Goal: Information Seeking & Learning: Check status

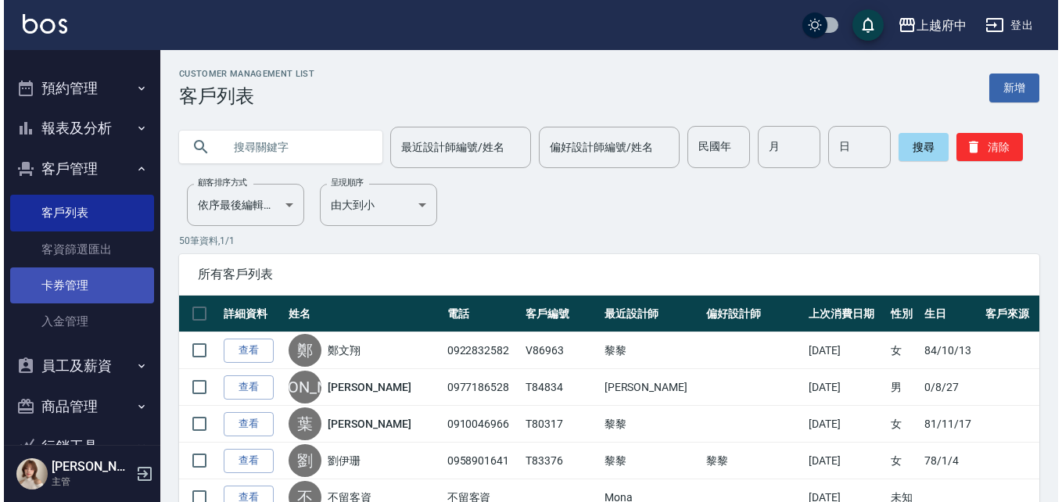
scroll to position [291, 0]
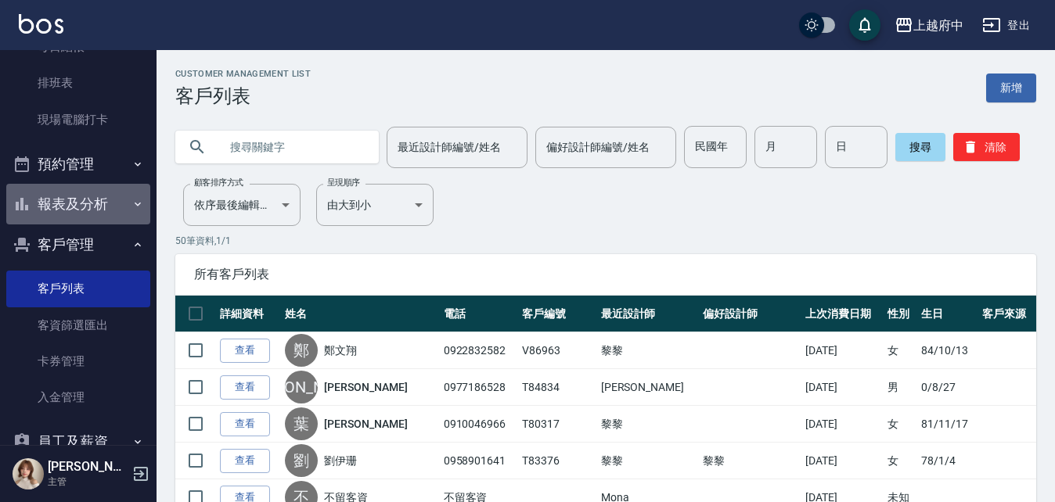
click at [100, 193] on button "報表及分析" at bounding box center [78, 204] width 144 height 41
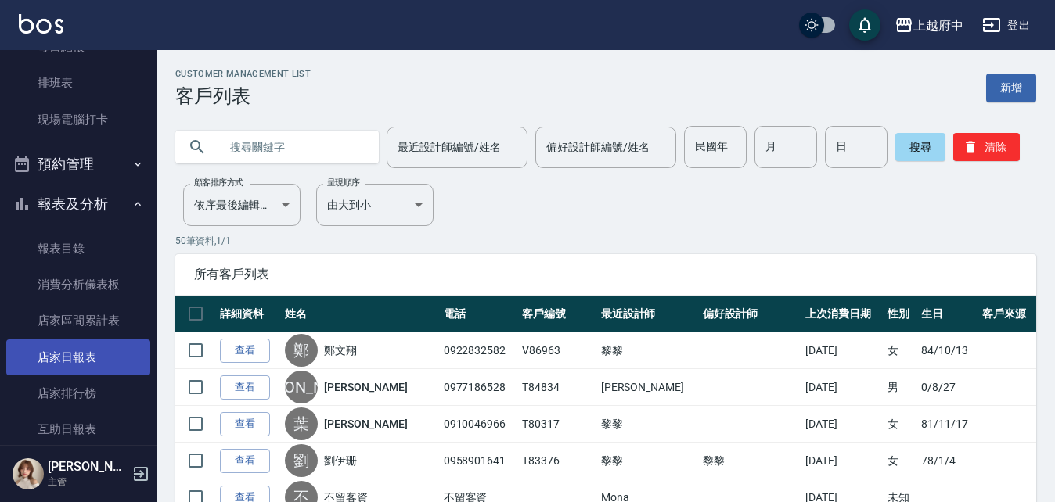
click at [81, 365] on link "店家日報表" at bounding box center [78, 358] width 144 height 36
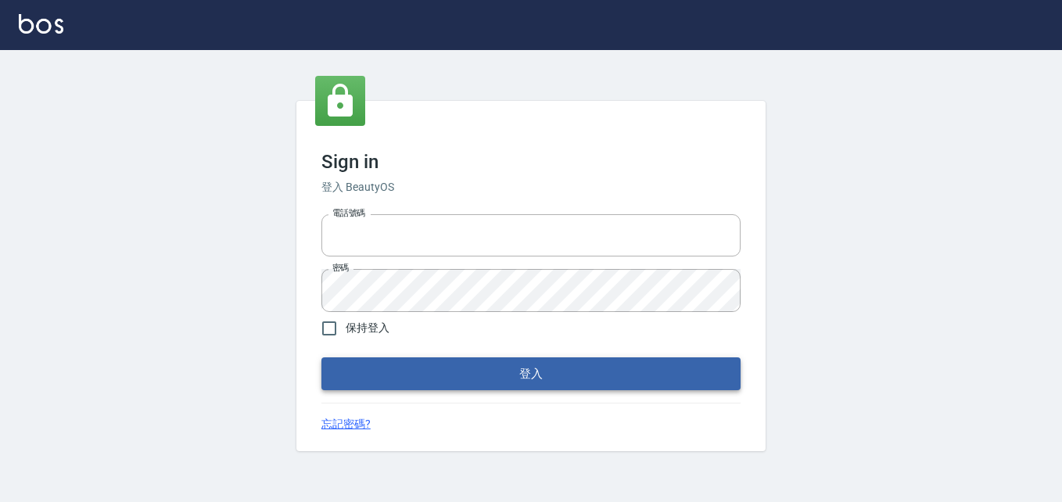
type input "0911903627"
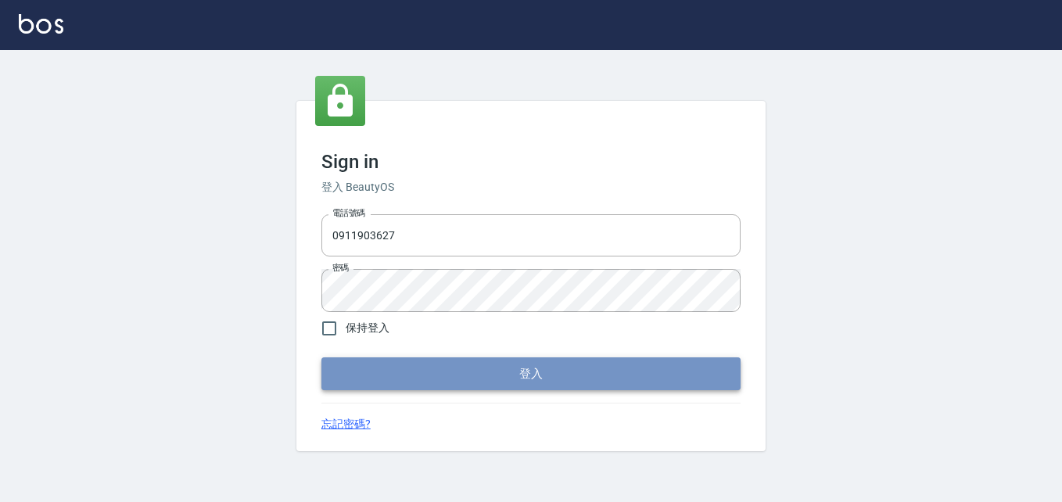
click at [356, 361] on button "登入" at bounding box center [531, 374] width 419 height 33
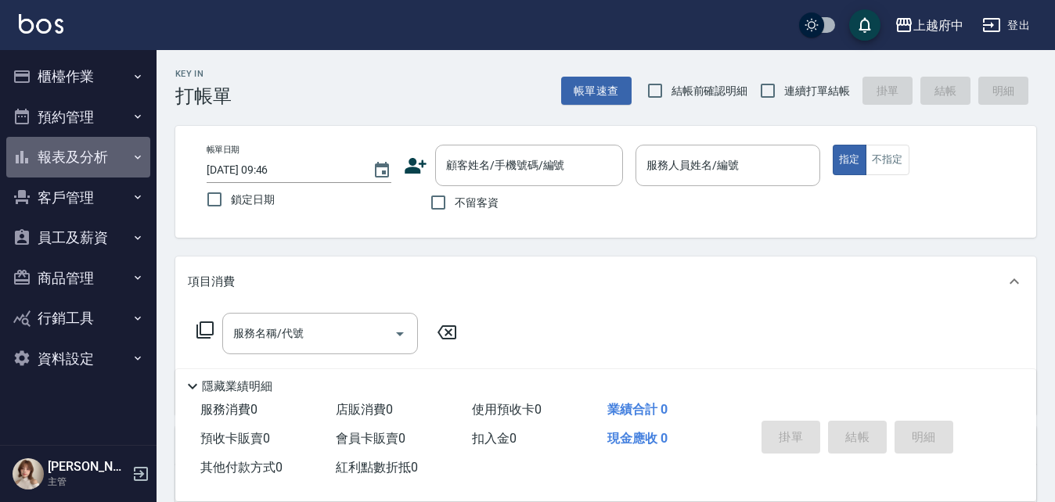
click at [97, 145] on button "報表及分析" at bounding box center [78, 157] width 144 height 41
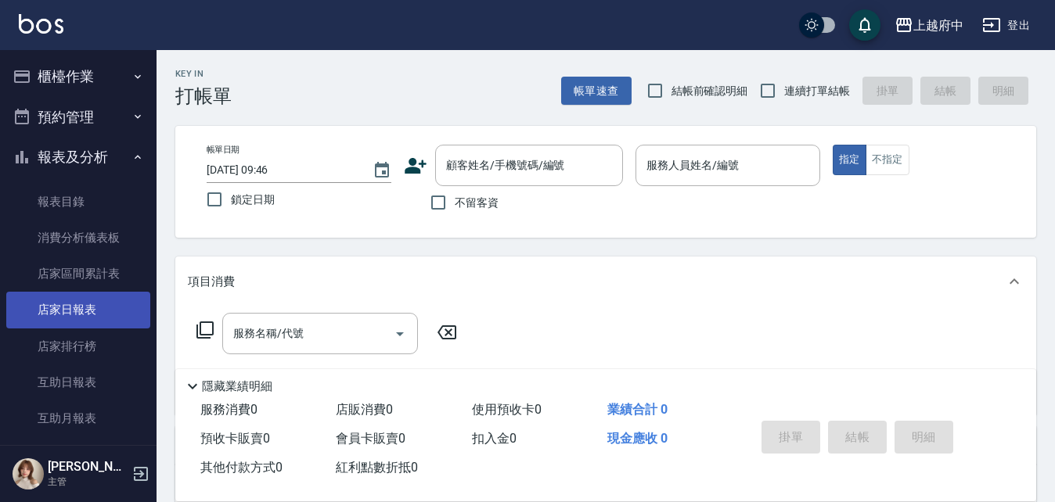
click at [82, 307] on link "店家日報表" at bounding box center [78, 310] width 144 height 36
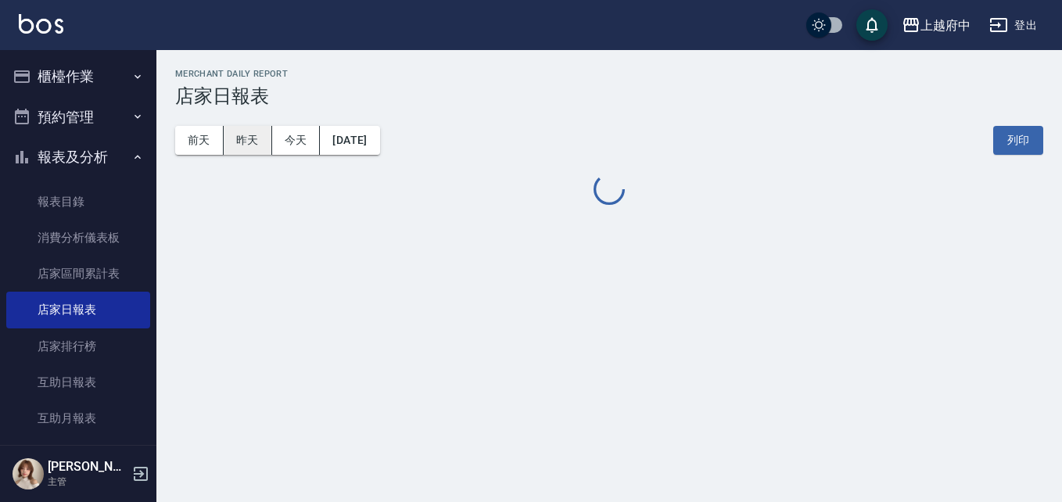
click at [243, 138] on button "昨天" at bounding box center [248, 140] width 49 height 29
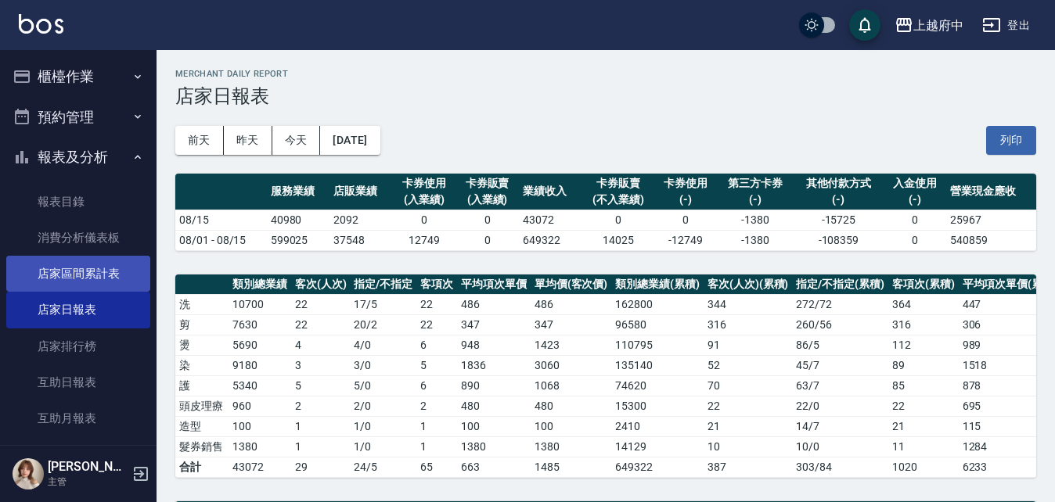
click at [124, 277] on link "店家區間累計表" at bounding box center [78, 274] width 144 height 36
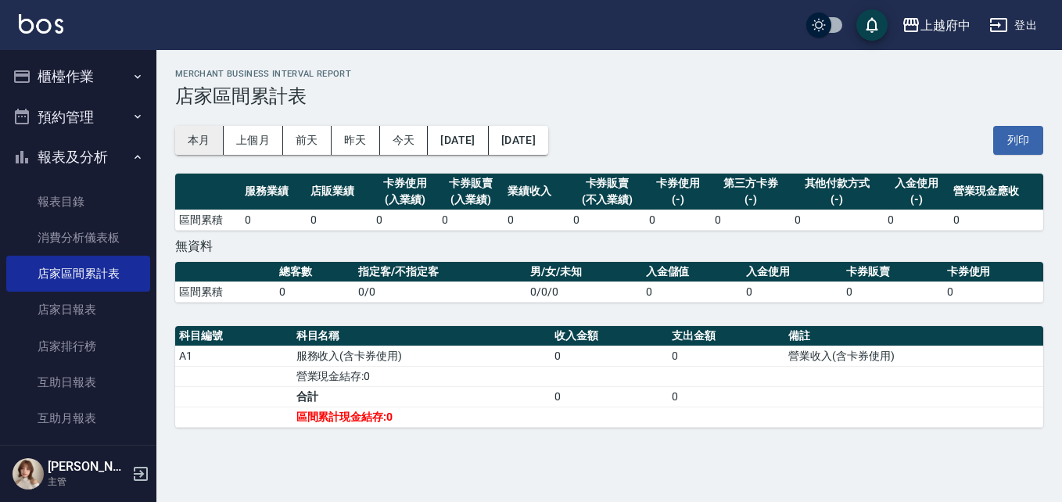
click at [210, 138] on button "本月" at bounding box center [199, 140] width 49 height 29
